Goal: Task Accomplishment & Management: Use online tool/utility

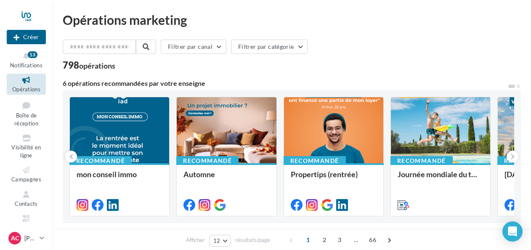
click at [21, 49] on div "Nouvelle campagne Créer" at bounding box center [26, 26] width 39 height 46
click at [21, 55] on icon at bounding box center [26, 56] width 34 height 10
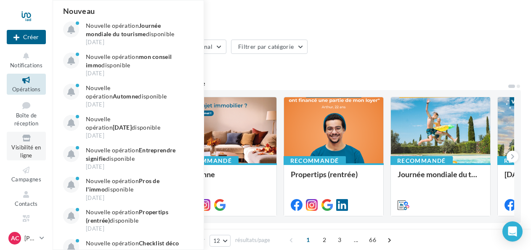
click at [26, 137] on icon at bounding box center [26, 138] width 34 height 10
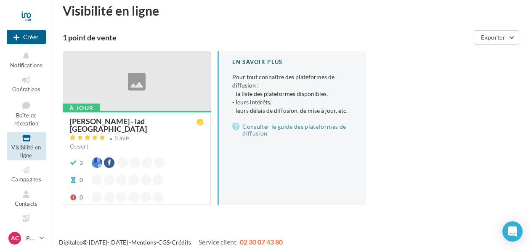
scroll to position [14, 0]
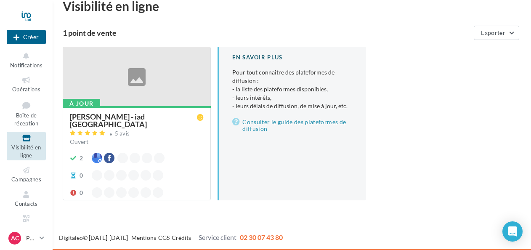
click at [100, 80] on div at bounding box center [136, 77] width 147 height 60
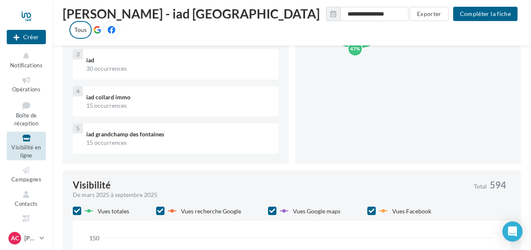
scroll to position [392, 0]
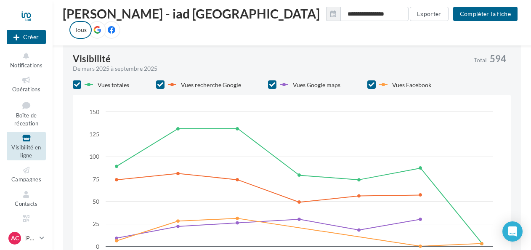
click at [101, 26] on icon at bounding box center [97, 30] width 8 height 8
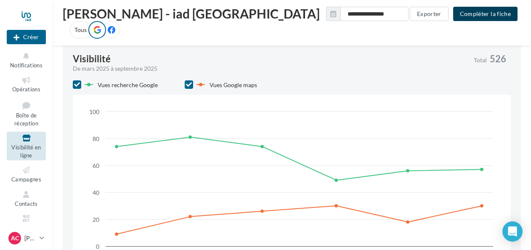
click at [476, 11] on button "Compléter la fiche" at bounding box center [485, 14] width 64 height 14
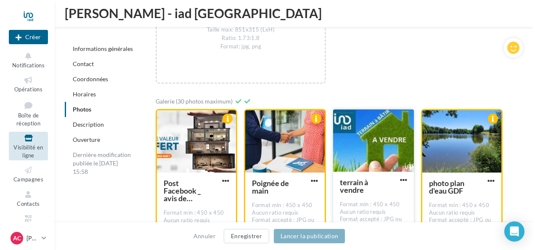
scroll to position [1528, 0]
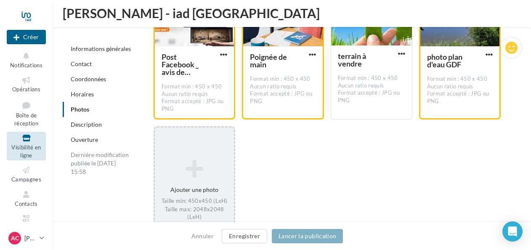
click at [198, 161] on icon at bounding box center [194, 169] width 72 height 20
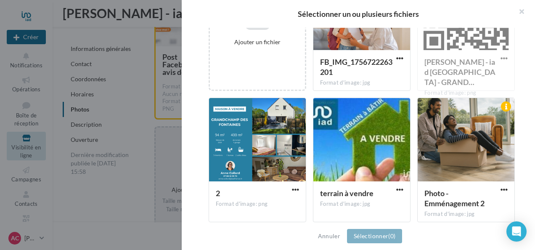
scroll to position [0, 0]
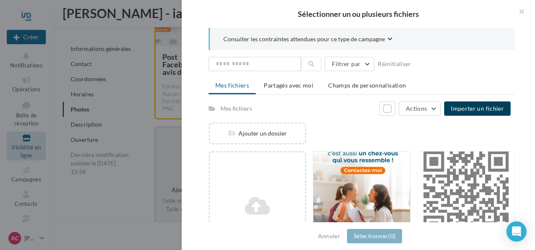
click at [475, 108] on span "Importer un fichier" at bounding box center [477, 108] width 53 height 7
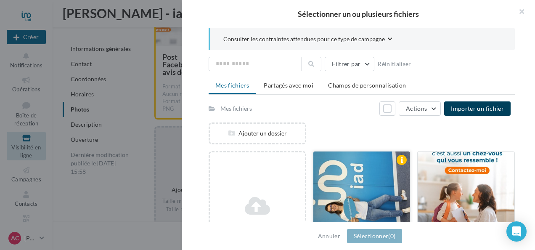
click at [348, 183] on div at bounding box center [361, 193] width 97 height 84
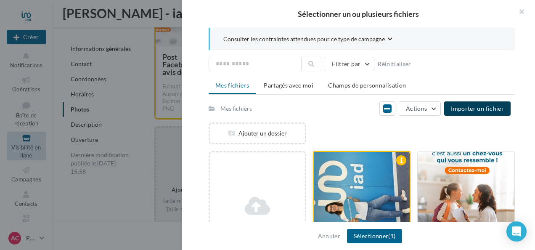
drag, startPoint x: 310, startPoint y: 188, endPoint x: 373, endPoint y: 158, distance: 69.2
click at [353, 180] on div at bounding box center [362, 194] width 96 height 84
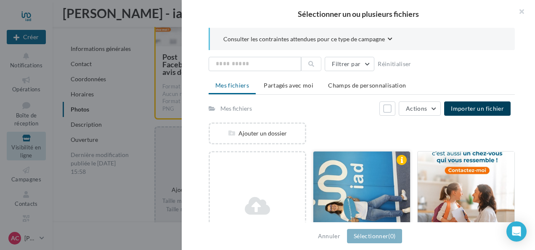
click at [403, 171] on div at bounding box center [361, 193] width 97 height 84
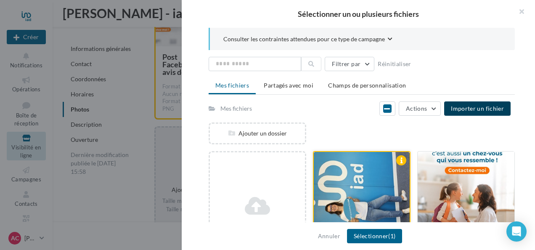
click at [368, 172] on div at bounding box center [362, 194] width 96 height 84
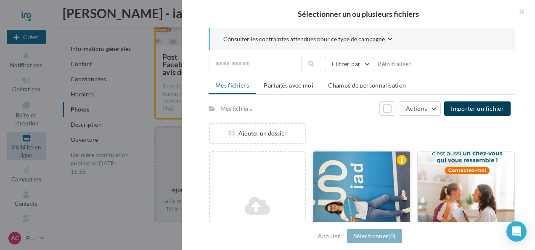
scroll to position [126, 0]
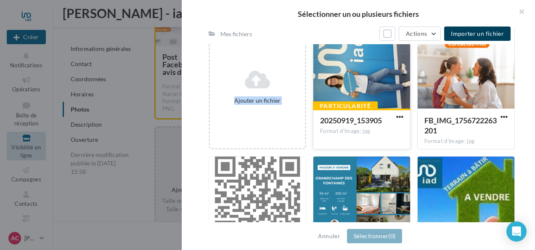
click at [329, 127] on div "Format d'image: jpg" at bounding box center [361, 131] width 83 height 8
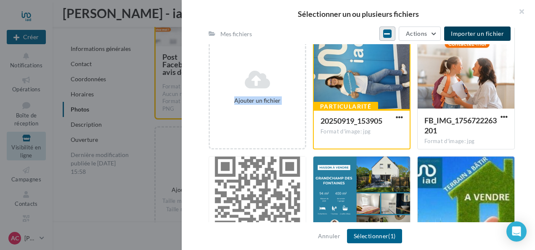
click at [390, 33] on icon at bounding box center [387, 33] width 6 height 7
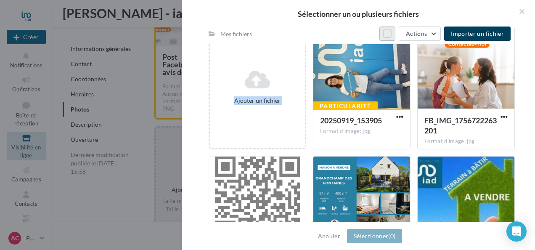
scroll to position [0, 0]
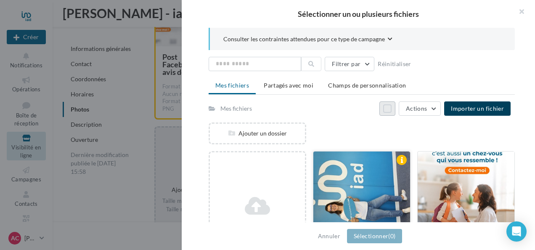
click at [360, 181] on div at bounding box center [361, 193] width 97 height 84
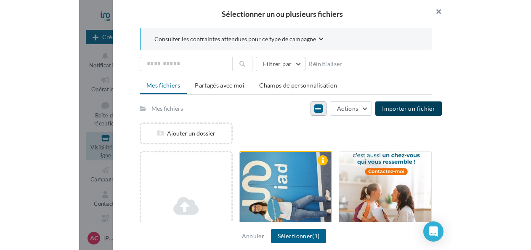
scroll to position [1528, 0]
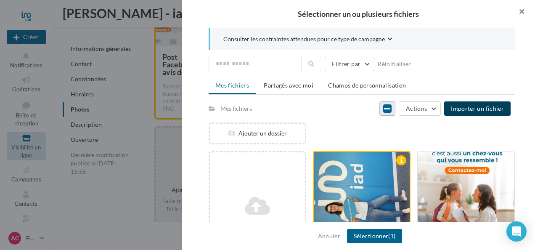
click at [519, 11] on button "button" at bounding box center [518, 12] width 34 height 25
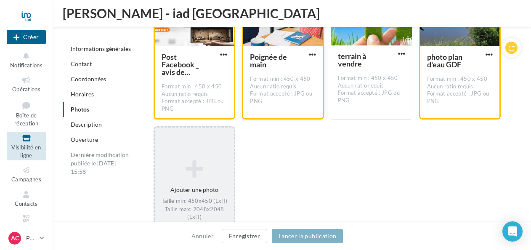
scroll to position [1275, 0]
